Goal: Check status: Check status

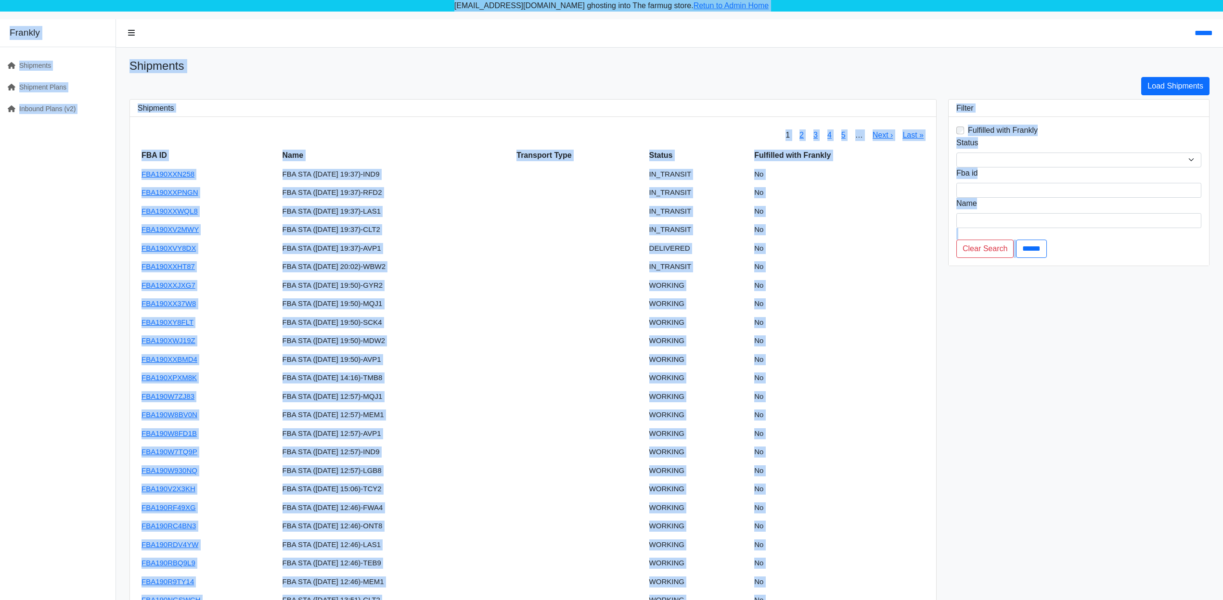
drag, startPoint x: 0, startPoint y: 0, endPoint x: 1151, endPoint y: 395, distance: 1217.0
click at [1153, 392] on body "[EMAIL_ADDRESS][DOMAIN_NAME] ghosting into The farmug store. Retun to Admin Hom…" at bounding box center [611, 333] width 1223 height 667
click at [1149, 400] on div "**********" at bounding box center [1078, 368] width 273 height 538
click at [1144, 467] on div "**********" at bounding box center [1078, 368] width 273 height 538
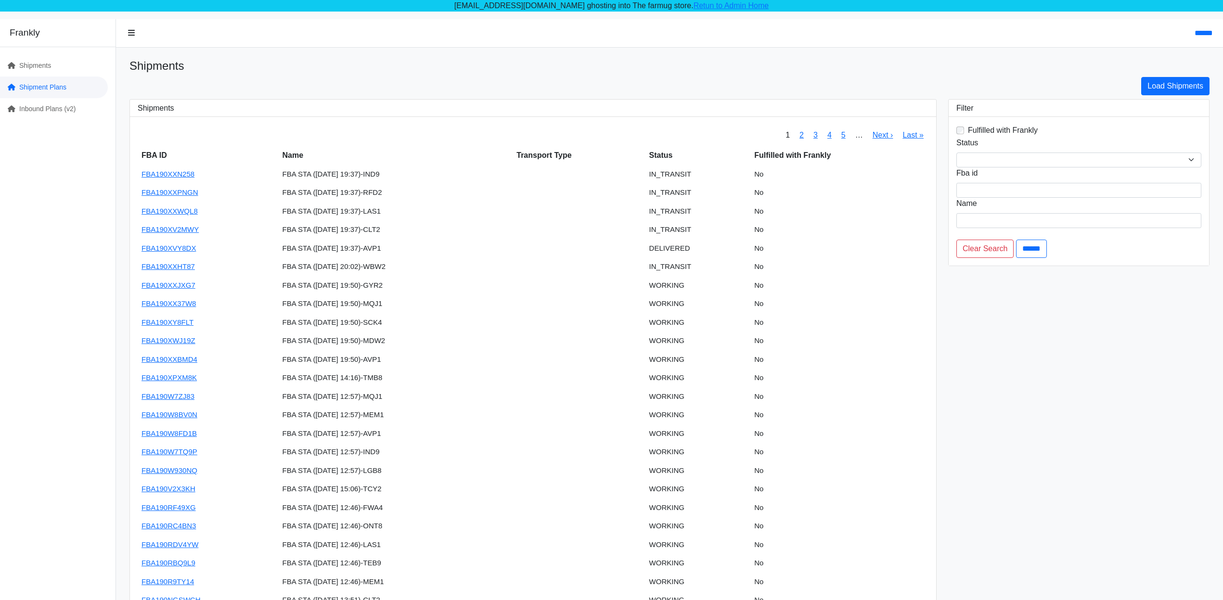
click at [17, 88] on link "Shipment Plans" at bounding box center [54, 88] width 108 height 22
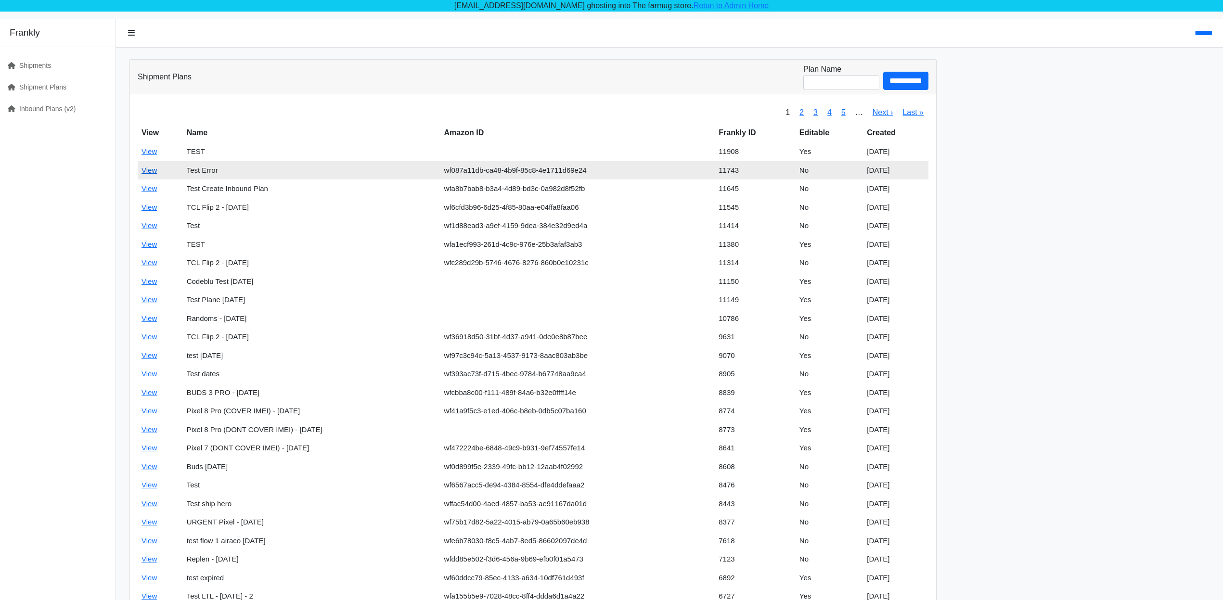
click at [153, 167] on link "View" at bounding box center [148, 170] width 15 height 8
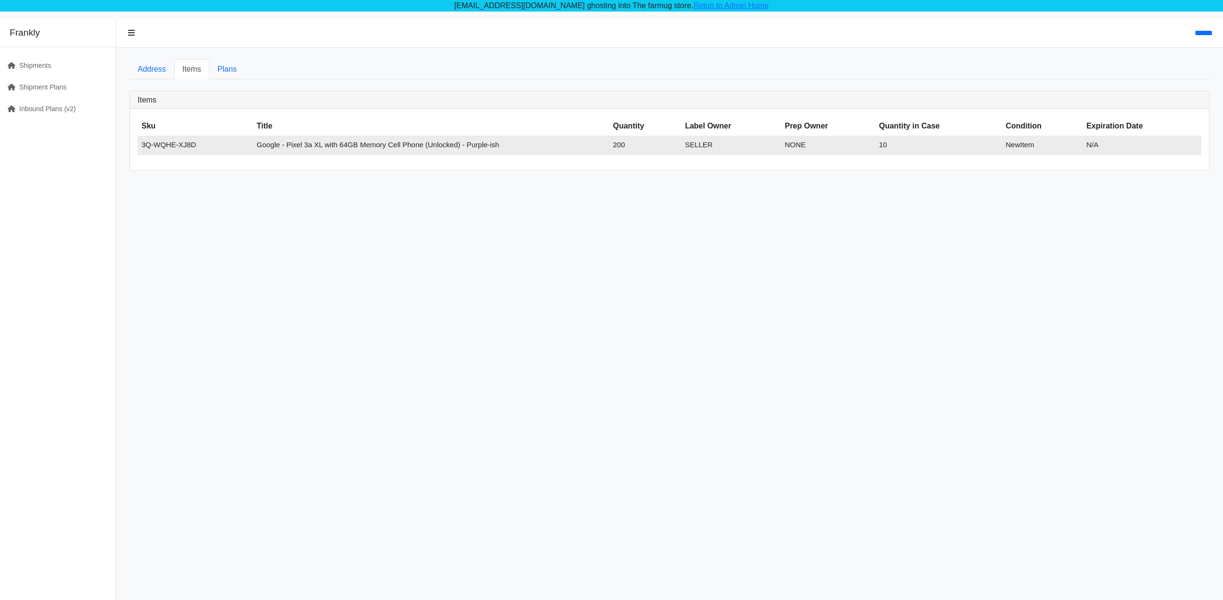
click at [145, 142] on td "3Q-WQHE-XJ8D" at bounding box center [195, 145] width 115 height 19
drag, startPoint x: 145, startPoint y: 142, endPoint x: 1127, endPoint y: 152, distance: 981.3
click at [1127, 152] on tr "3Q-WQHE-XJ8D Google - Pixel 3a XL with 64GB Memory Cell Phone (Unlocked) - Purp…" at bounding box center [670, 145] width 1064 height 19
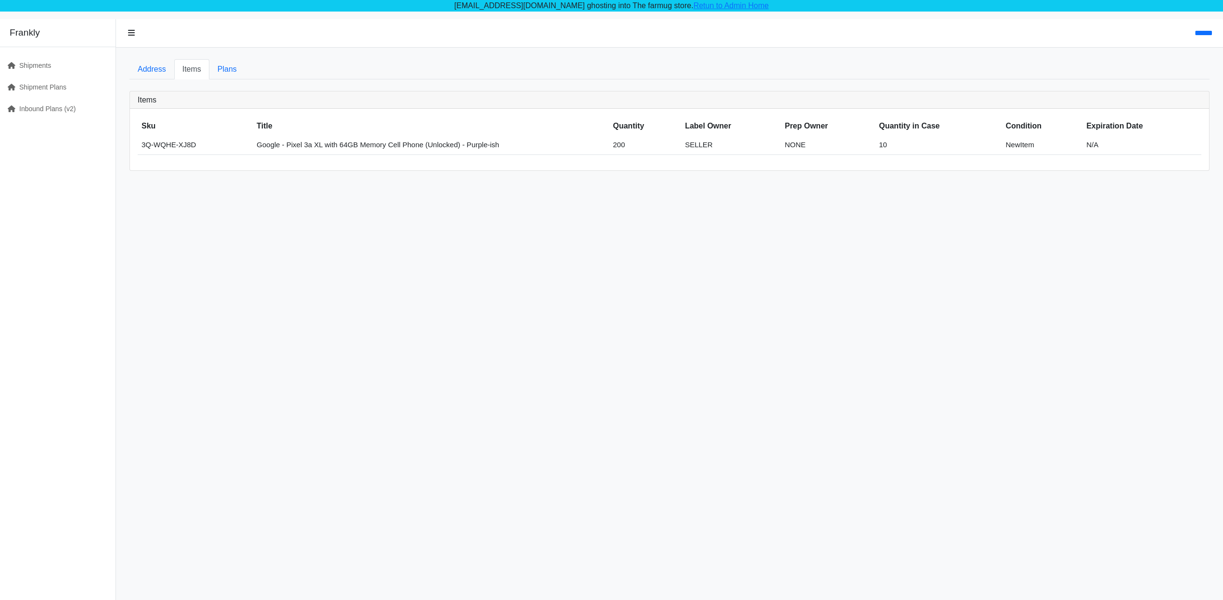
drag, startPoint x: 1025, startPoint y: 231, endPoint x: 496, endPoint y: 101, distance: 544.0
click at [1022, 230] on div "****** Address Items Plans Items Sku Title Quantity Label Owner Prep Owner Quan…" at bounding box center [669, 319] width 1107 height 600
click at [230, 67] on link "Plans" at bounding box center [227, 69] width 36 height 20
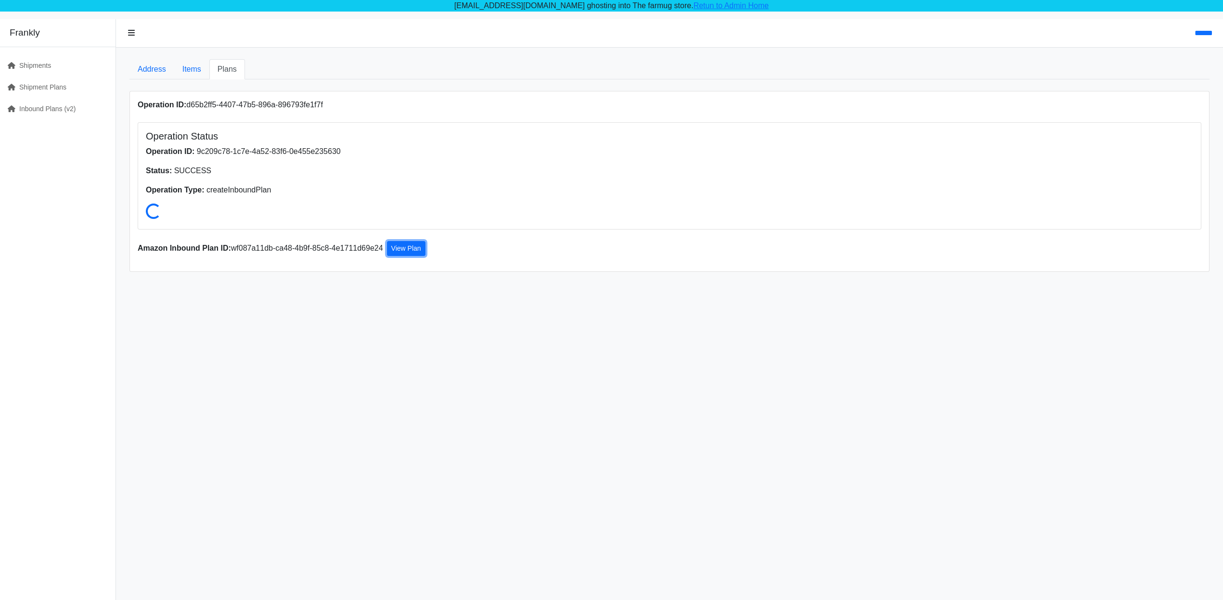
click at [394, 243] on link "View Plan" at bounding box center [406, 248] width 38 height 15
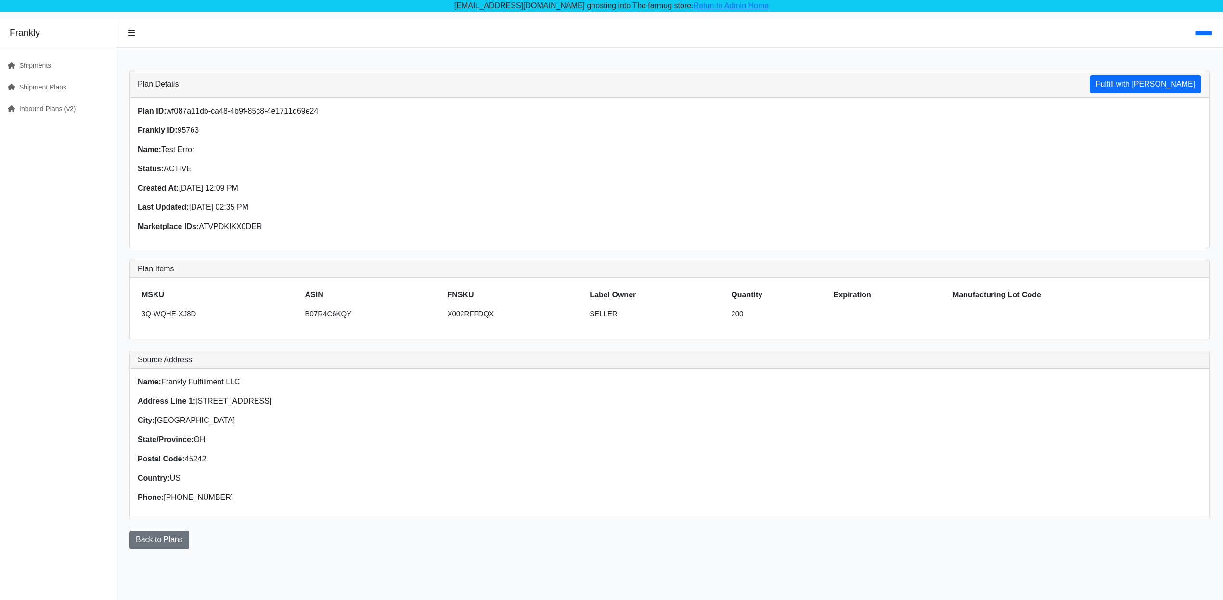
drag, startPoint x: 1113, startPoint y: 72, endPoint x: 1217, endPoint y: 119, distance: 113.5
click at [1217, 119] on div "Plan Details Fulfill with Frankly Plan ID: wf087a11db-ca48-4b9f-85c8-4e1711d69e…" at bounding box center [669, 304] width 1095 height 490
click at [1207, 135] on div "Plan ID: wf087a11db-ca48-4b9f-85c8-4e1711d69e24 Frankly ID: 95763 Name: Test Er…" at bounding box center [669, 173] width 1079 height 150
click at [140, 84] on h3 "Plan Details" at bounding box center [158, 83] width 41 height 9
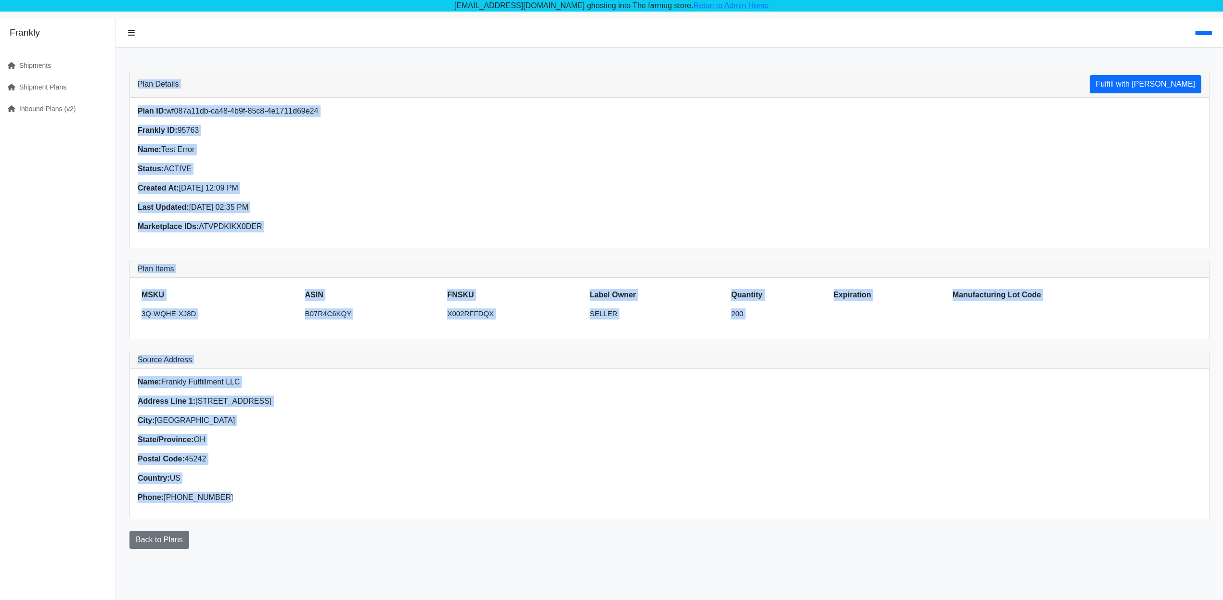
drag, startPoint x: 140, startPoint y: 84, endPoint x: 333, endPoint y: 497, distance: 456.0
click at [333, 497] on div "Plan Details Fulfill with Frankly Plan ID: wf087a11db-ca48-4b9f-85c8-4e1711d69e…" at bounding box center [669, 295] width 1091 height 472
click at [352, 493] on p "Phone: 513-222-2222" at bounding box center [401, 498] width 526 height 12
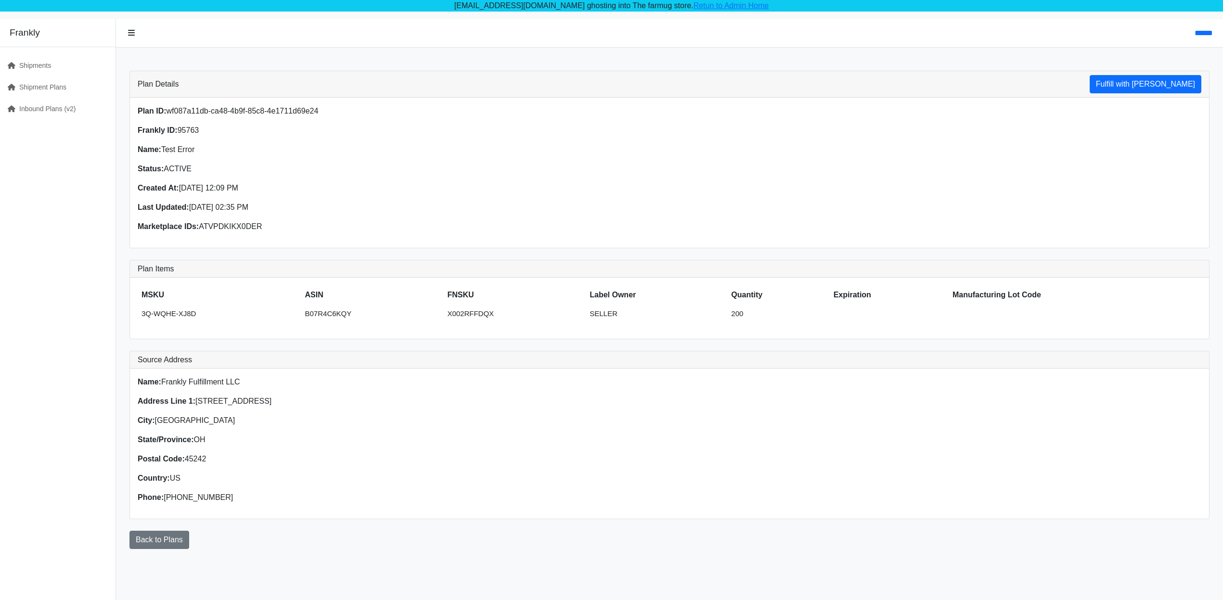
click at [351, 500] on p "Phone: 513-222-2222" at bounding box center [401, 498] width 526 height 12
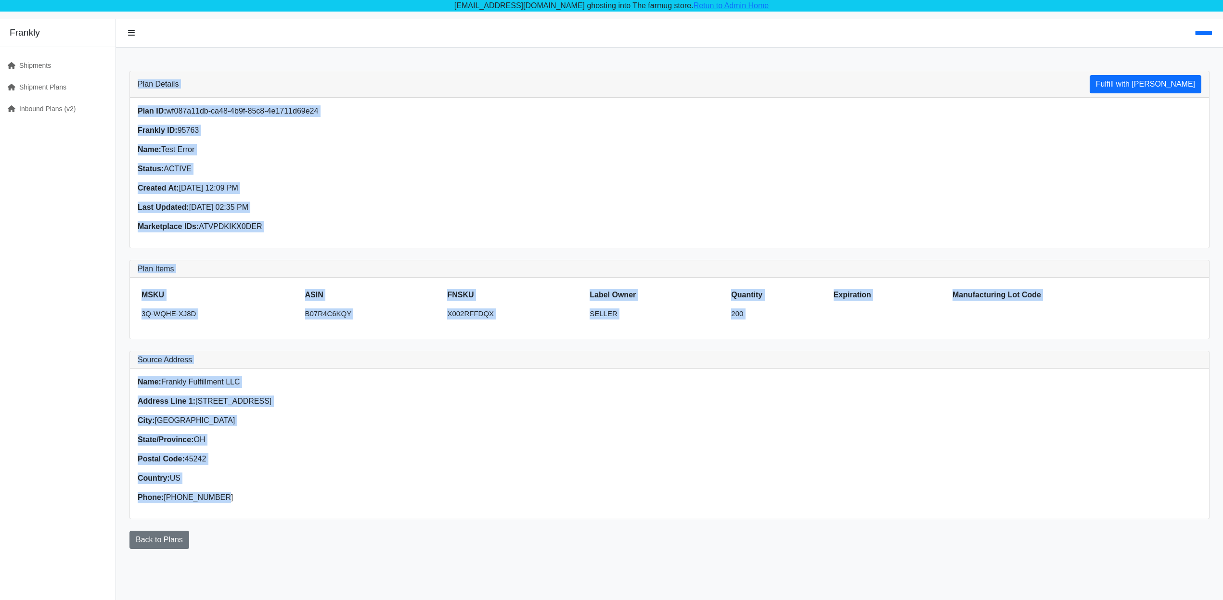
drag, startPoint x: 351, startPoint y: 500, endPoint x: 145, endPoint y: 83, distance: 465.5
click at [145, 83] on div "Plan Details Fulfill with Frankly Plan ID: wf087a11db-ca48-4b9f-85c8-4e1711d69e…" at bounding box center [669, 295] width 1091 height 472
click at [145, 83] on h3 "Plan Details" at bounding box center [158, 83] width 41 height 9
drag, startPoint x: 145, startPoint y: 83, endPoint x: 335, endPoint y: 471, distance: 432.4
click at [335, 471] on div "Plan Details Fulfill with Frankly Plan ID: wf087a11db-ca48-4b9f-85c8-4e1711d69e…" at bounding box center [669, 295] width 1091 height 472
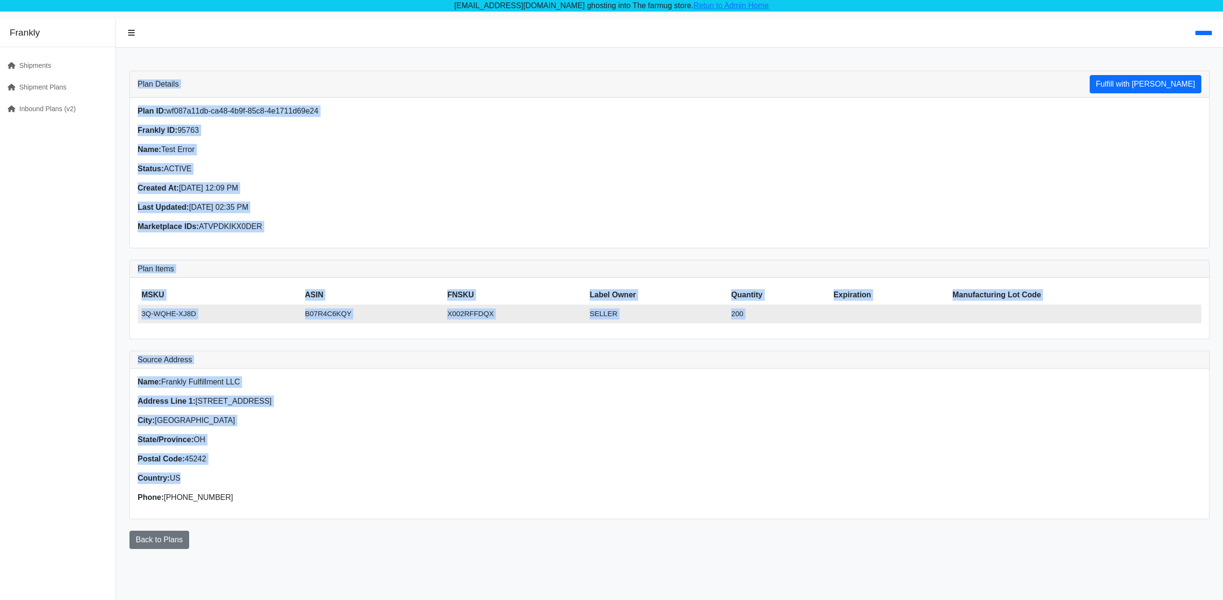
click at [418, 315] on td "B07R4C6KQY" at bounding box center [372, 314] width 142 height 19
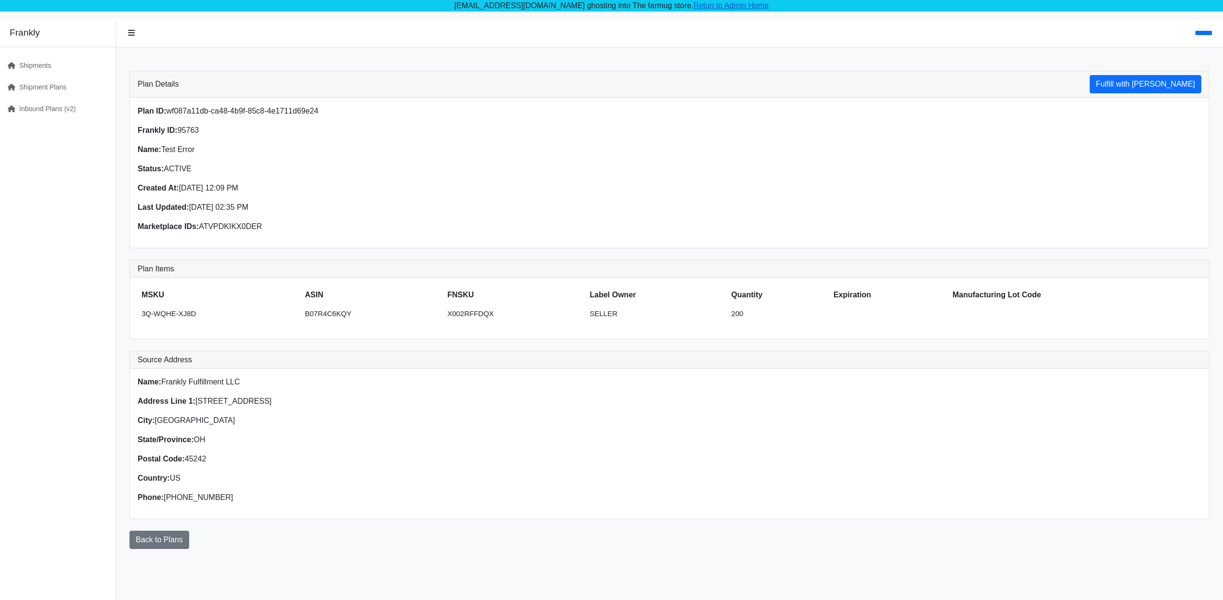
click at [717, 5] on link "Retun to Admin Home" at bounding box center [731, 5] width 76 height 8
drag, startPoint x: 680, startPoint y: 6, endPoint x: 657, endPoint y: 7, distance: 22.6
click at [693, 6] on link "Retun to Admin Home" at bounding box center [731, 5] width 76 height 8
